Goal: Transaction & Acquisition: Purchase product/service

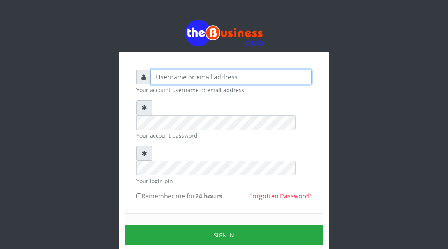
click at [200, 79] on input "text" at bounding box center [231, 77] width 161 height 15
type input "Atipeter"
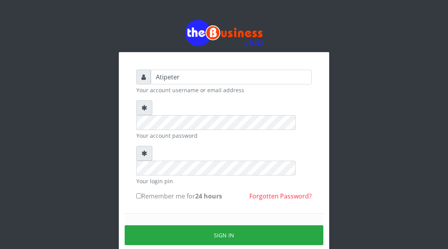
click at [138, 194] on input "Remember me for 24 hours" at bounding box center [138, 196] width 5 height 5
checkbox input "true"
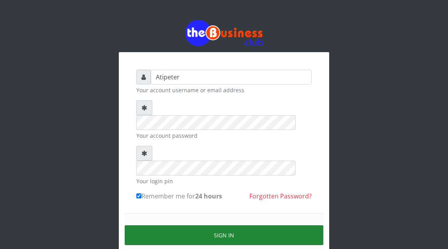
click at [193, 226] on button "Sign in" at bounding box center [224, 236] width 199 height 20
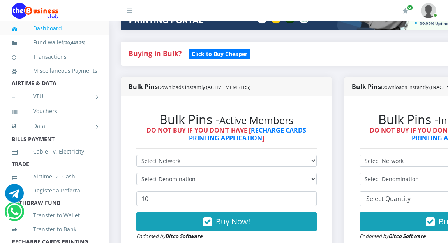
scroll to position [156, 0]
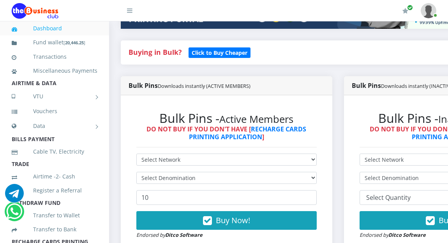
click at [267, 138] on strong "DO NOT BUY IF YOU DON'T HAVE [ RECHARGE CARDS PRINTING APPLICATION ]" at bounding box center [226, 133] width 160 height 16
drag, startPoint x: 267, startPoint y: 138, endPoint x: 249, endPoint y: 158, distance: 27.0
click at [249, 158] on div "Bulk Pins - Active Members DO NOT BUY IF YOU DON'T HAVE [ RECHARGE CARDS PRINTI…" at bounding box center [227, 175] width 196 height 144
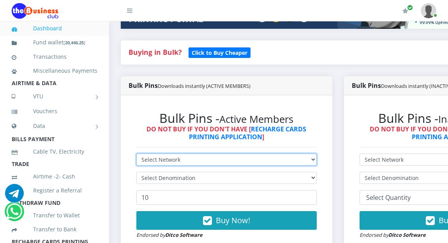
click at [249, 158] on select "Select Network MTN Globacom 9Mobile Airtel" at bounding box center [226, 160] width 180 height 12
select select "MTN"
click at [136, 155] on select "Select Network MTN Globacom 9Mobile Airtel" at bounding box center [226, 160] width 180 height 12
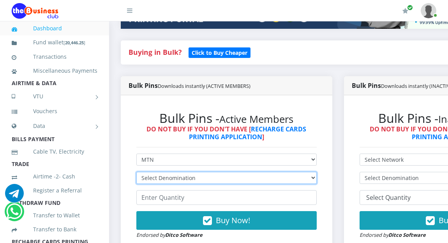
click at [239, 178] on select "Select Denomination MTN NGN100 - ₦96.94 MTN NGN200 - ₦193.88 MTN NGN400 - ₦387.…" at bounding box center [226, 178] width 180 height 12
select select "193.88-200"
click at [136, 173] on select "Select Denomination MTN NGN100 - ₦96.94 MTN NGN200 - ₦193.88 MTN NGN400 - ₦387.…" at bounding box center [226, 178] width 180 height 12
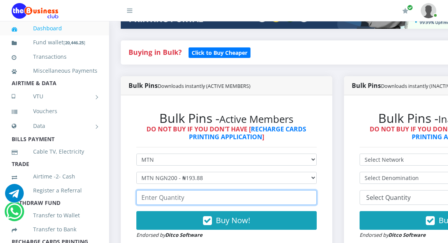
click at [209, 199] on input "number" at bounding box center [226, 197] width 180 height 15
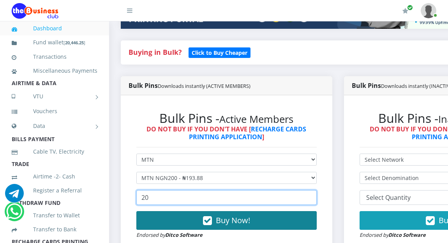
type input "20"
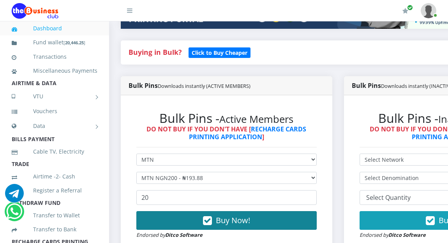
click at [254, 222] on button "Buy Now!" at bounding box center [226, 221] width 180 height 19
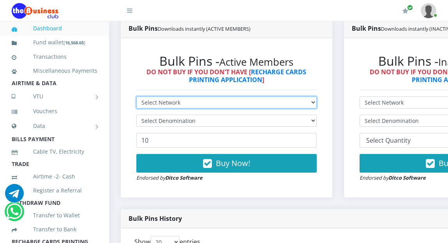
click at [153, 101] on select "Select Network MTN Globacom 9Mobile Airtel" at bounding box center [226, 103] width 180 height 12
select select "Glo"
click at [136, 98] on select "Select Network MTN Globacom 9Mobile Airtel" at bounding box center [226, 103] width 180 height 12
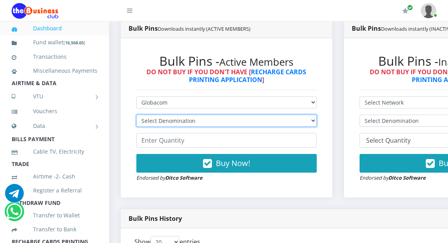
click at [167, 121] on select "Select Denomination Glo NGN100 - ₦96.45 Glo NGN200 - ₦192.90 Glo NGN500 - ₦482.…" at bounding box center [226, 121] width 180 height 12
select select "482.25-500"
click at [136, 116] on select "Select Denomination Glo NGN100 - ₦96.45 Glo NGN200 - ₦192.90 Glo NGN500 - ₦482.…" at bounding box center [226, 121] width 180 height 12
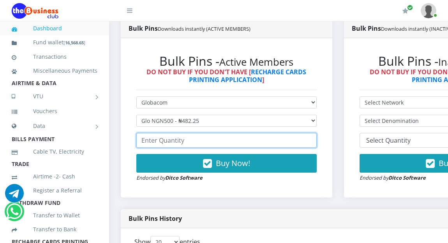
click at [167, 141] on input "number" at bounding box center [226, 140] width 180 height 15
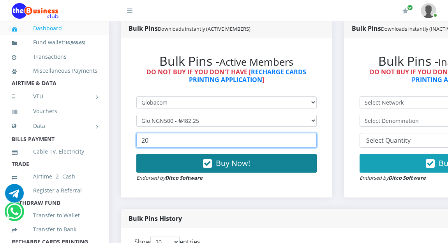
type input "20"
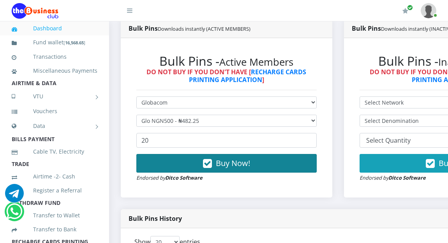
click at [178, 168] on button "Buy Now!" at bounding box center [226, 163] width 180 height 19
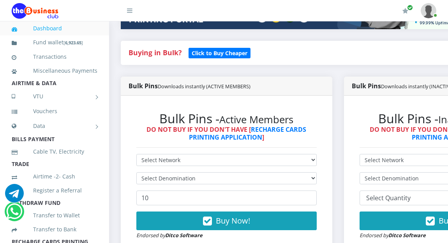
scroll to position [156, 0]
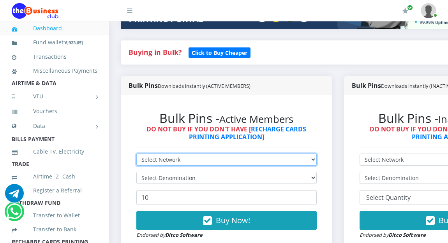
click at [148, 159] on select "Select Network MTN Globacom 9Mobile Airtel" at bounding box center [226, 160] width 180 height 12
select select "Glo"
click at [136, 155] on select "Select Network MTN Globacom 9Mobile Airtel" at bounding box center [226, 160] width 180 height 12
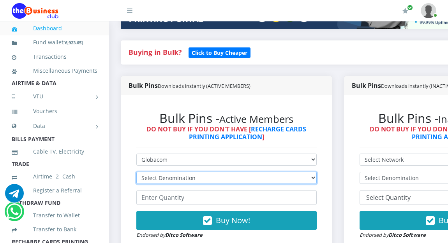
click at [153, 178] on select "Select Denomination Glo NGN100 - ₦96.45 Glo NGN200 - ₦192.90 Glo NGN500 - ₦482.…" at bounding box center [226, 178] width 180 height 12
select select "192.9-200"
click at [136, 173] on select "Select Denomination Glo NGN100 - ₦96.45 Glo NGN200 - ₦192.90 Glo NGN500 - ₦482.…" at bounding box center [226, 178] width 180 height 12
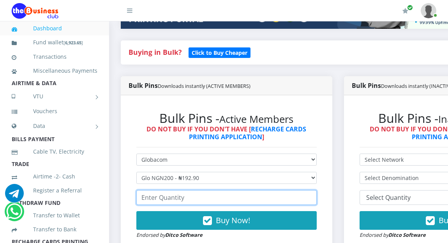
click at [157, 200] on input "number" at bounding box center [226, 197] width 180 height 15
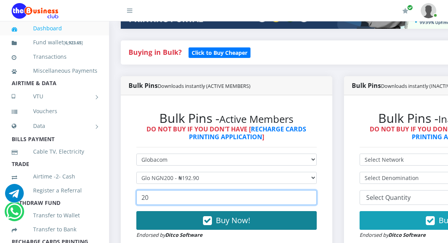
type input "20"
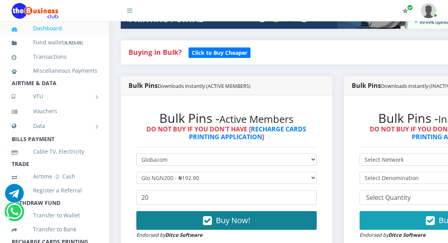
click at [176, 227] on button "Buy Now!" at bounding box center [226, 221] width 180 height 19
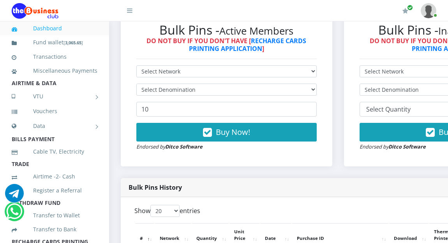
scroll to position [249, 0]
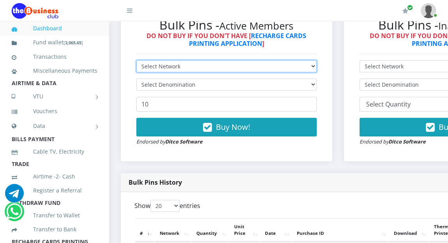
click at [146, 66] on select "Select Network MTN Globacom 9Mobile Airtel" at bounding box center [226, 66] width 180 height 12
select select "MTN"
click at [136, 62] on select "Select Network MTN Globacom 9Mobile Airtel" at bounding box center [226, 66] width 180 height 12
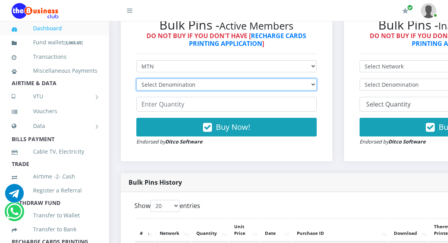
click at [161, 84] on select "Select Denomination MTN NGN100 - ₦96.94 MTN NGN200 - ₦193.88 MTN NGN400 - ₦387.…" at bounding box center [226, 85] width 180 height 12
select select "96.94-100"
click at [136, 80] on select "Select Denomination MTN NGN100 - ₦96.94 MTN NGN200 - ₦193.88 MTN NGN400 - ₦387.…" at bounding box center [226, 85] width 180 height 12
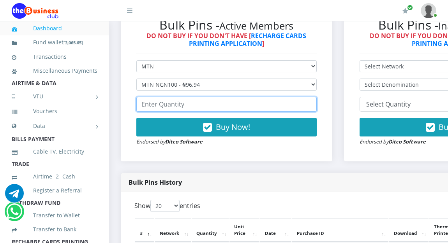
click at [164, 105] on input "number" at bounding box center [226, 104] width 180 height 15
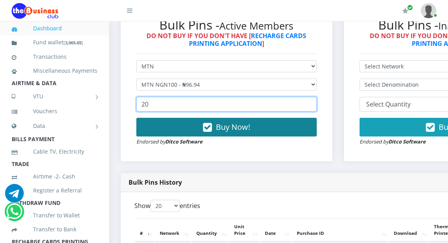
type input "20"
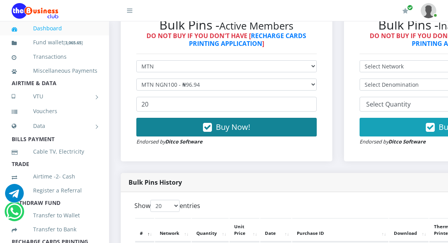
click at [175, 129] on button "Buy Now!" at bounding box center [226, 127] width 180 height 19
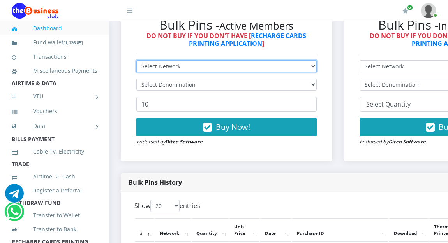
click at [150, 66] on select "Select Network MTN Globacom 9Mobile Airtel" at bounding box center [226, 66] width 180 height 12
select select "Glo"
click at [136, 62] on select "Select Network MTN Globacom 9Mobile Airtel" at bounding box center [226, 66] width 180 height 12
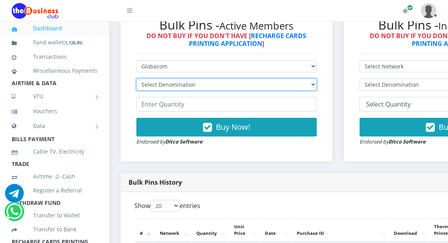
click at [156, 82] on select "Select Denomination Glo NGN100 - ₦96.45 Glo NGN200 - ₦192.90 Glo NGN500 - ₦482.…" at bounding box center [226, 85] width 180 height 12
select select "96.45-100"
click at [136, 80] on select "Select Denomination Glo NGN100 - ₦96.45 Glo NGN200 - ₦192.90 Glo NGN500 - ₦482.…" at bounding box center [226, 85] width 180 height 12
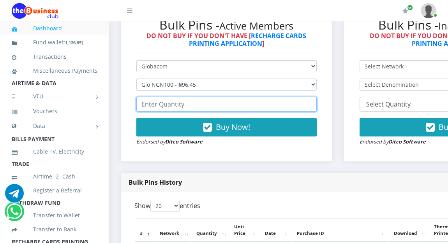
click at [164, 108] on input "number" at bounding box center [226, 104] width 180 height 15
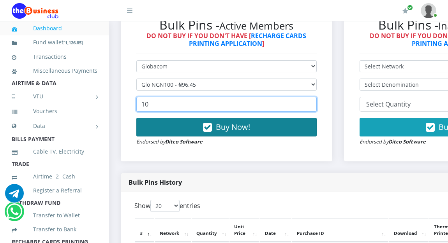
type input "10"
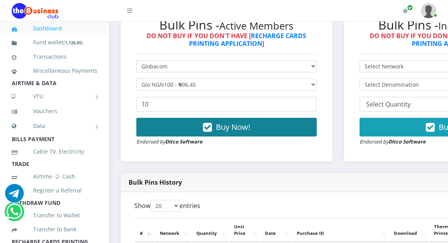
click at [171, 129] on button "Buy Now!" at bounding box center [226, 127] width 180 height 19
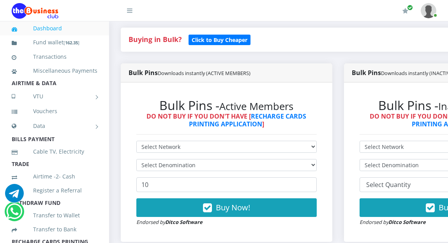
scroll to position [171, 0]
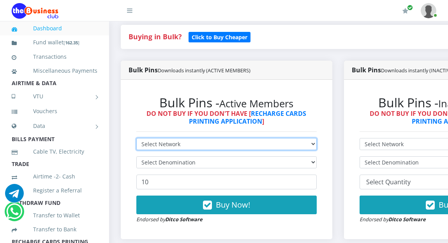
click at [143, 143] on select "Select Network MTN Globacom 9Mobile Airtel" at bounding box center [226, 144] width 180 height 12
select select "MTN"
click at [136, 139] on select "Select Network MTN Globacom 9Mobile Airtel" at bounding box center [226, 144] width 180 height 12
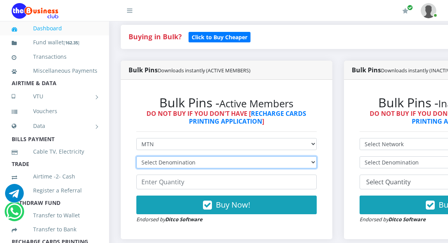
click at [148, 163] on select "Select Denomination MTN NGN100 - ₦96.94 MTN NGN200 - ₦193.88 MTN NGN400 - ₦387.…" at bounding box center [226, 163] width 180 height 12
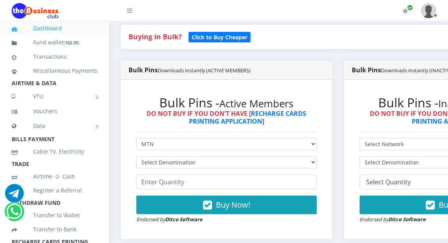
drag, startPoint x: 128, startPoint y: 134, endPoint x: 127, endPoint y: 123, distance: 10.9
click at [127, 123] on div "Bulk Pins - Active Members DO NOT BUY IF YOU DON'T HAVE [ RECHARGE CARDS PRINTI…" at bounding box center [227, 160] width 212 height 160
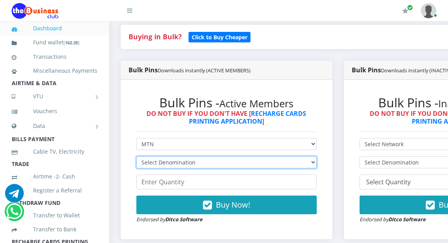
click at [146, 161] on select "Select Denomination MTN NGN100 - ₦96.94 MTN NGN200 - ₦193.88 MTN NGN400 - ₦387.…" at bounding box center [226, 163] width 180 height 12
select select "1454.1-1500"
click at [146, 161] on select "Select Denomination MTN NGN100 - ₦96.94 MTN NGN200 - ₦193.88 MTN NGN400 - ₦387.…" at bounding box center [226, 163] width 180 height 12
click at [168, 163] on select "Select Denomination MTN NGN100 - ₦96.94 MTN NGN200 - ₦193.88 MTN NGN400 - ₦387.…" at bounding box center [226, 163] width 180 height 12
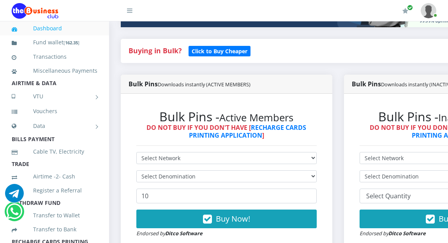
scroll to position [171, 0]
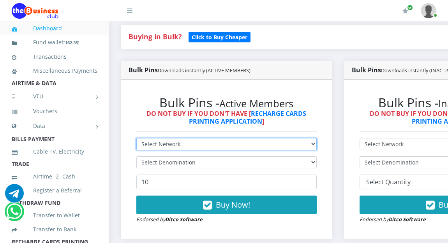
click at [147, 143] on select "Select Network MTN Globacom 9Mobile Airtel" at bounding box center [226, 144] width 180 height 12
select select "Glo"
click at [136, 139] on select "Select Network MTN Globacom 9Mobile Airtel" at bounding box center [226, 144] width 180 height 12
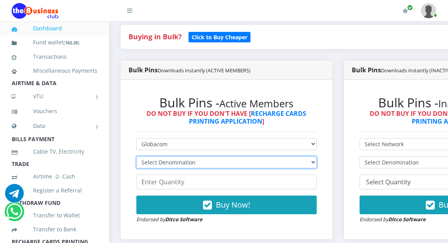
click at [155, 164] on select "Select Denomination Glo NGN100 - ₦96.45 Glo NGN200 - ₦192.90 Glo NGN500 - ₦482.…" at bounding box center [226, 163] width 180 height 12
click at [154, 166] on select "Select Denomination Glo NGN100 - ₦96.45 Glo NGN200 - ₦192.90 Glo NGN500 - ₦482.…" at bounding box center [226, 163] width 180 height 12
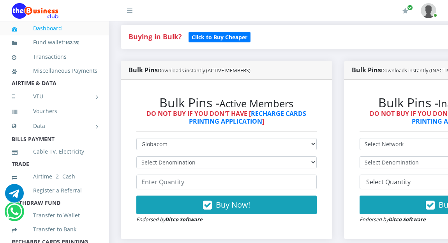
click at [130, 183] on div "Bulk Pins - Active Members DO NOT BUY IF YOU DON'T HAVE [ RECHARGE CARDS PRINTI…" at bounding box center [227, 160] width 196 height 144
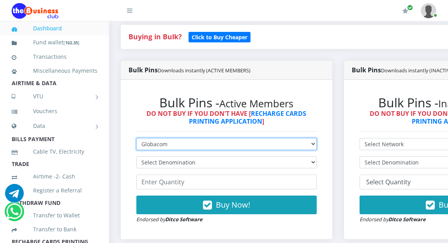
click at [155, 144] on select "Select Network MTN Globacom 9Mobile Airtel" at bounding box center [226, 144] width 180 height 12
select select "Airtel"
click at [136, 139] on select "Select Network MTN Globacom 9Mobile Airtel" at bounding box center [226, 144] width 180 height 12
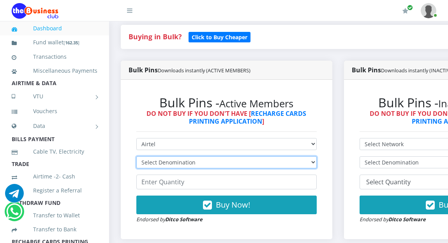
click at [162, 161] on select "Select Denomination Airtel NGN100 - ₦96.36 Airtel NGN200 - ₦192.72 Airtel NGN50…" at bounding box center [226, 163] width 180 height 12
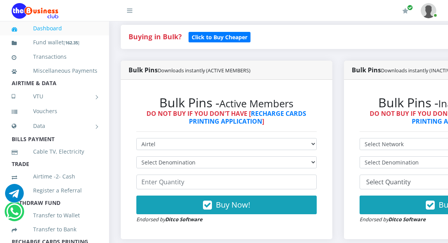
drag, startPoint x: 338, startPoint y: 108, endPoint x: 330, endPoint y: 113, distance: 9.3
click at [332, 110] on div "Bulk Pins Downloads instantly (ACTIVE MEMBERS) Bulk Pins - Active Members DO NO…" at bounding box center [226, 156] width 223 height 190
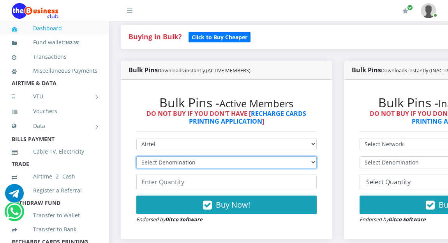
click at [231, 161] on select "Select Denomination Airtel NGN100 - ₦96.36 Airtel NGN200 - ₦192.72 Airtel NGN50…" at bounding box center [226, 163] width 180 height 12
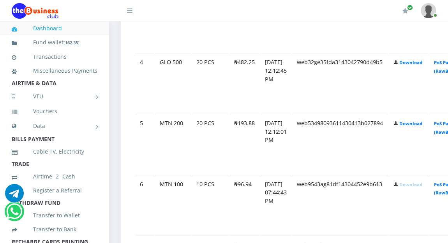
scroll to position [607, 0]
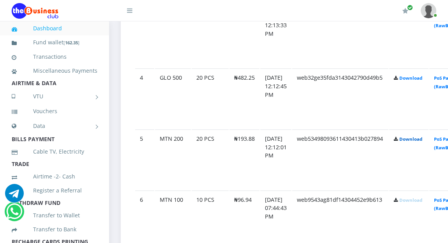
click at [422, 139] on link "Download" at bounding box center [410, 139] width 23 height 6
click at [421, 78] on link "Download" at bounding box center [410, 78] width 23 height 6
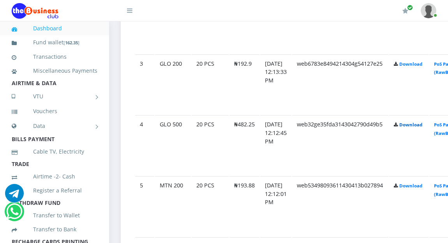
scroll to position [545, 0]
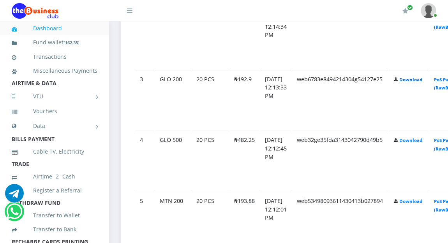
click at [421, 78] on link "Download" at bounding box center [410, 80] width 23 height 6
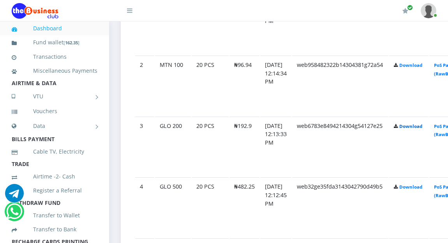
scroll to position [482, 0]
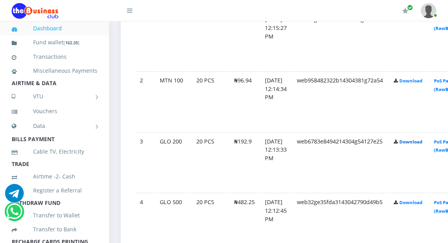
click at [421, 78] on td "Download" at bounding box center [408, 101] width 39 height 60
click at [421, 81] on link "Download" at bounding box center [410, 81] width 23 height 6
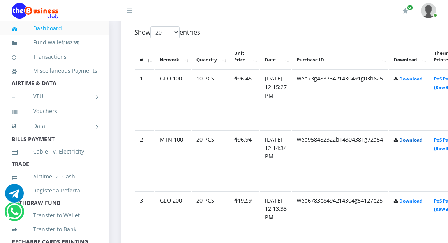
scroll to position [420, 0]
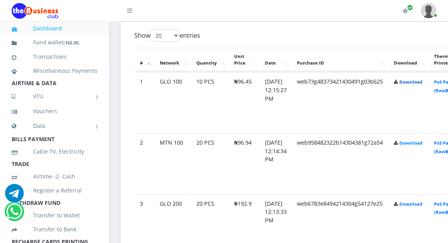
click at [421, 82] on link "Download" at bounding box center [410, 82] width 23 height 6
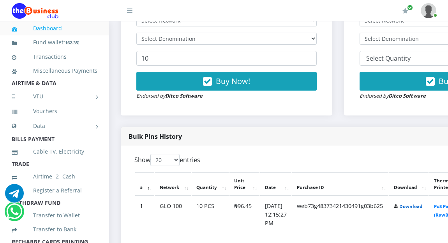
scroll to position [280, 0]
